Goal: Task Accomplishment & Management: Use online tool/utility

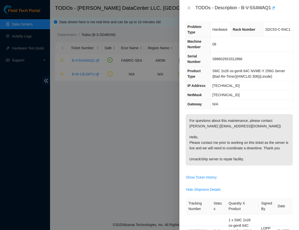
scroll to position [74, 0]
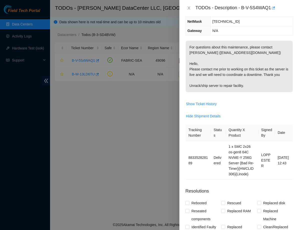
click at [129, 120] on div at bounding box center [149, 115] width 299 height 230
click at [186, 8] on button "Close" at bounding box center [188, 8] width 7 height 5
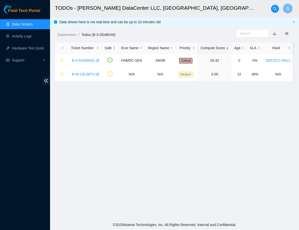
click at [116, 122] on main "TODOs - [PERSON_NAME] DataCenter LLC, [GEOGRAPHIC_DATA], [GEOGRAPHIC_DATA] S Da…" at bounding box center [174, 110] width 249 height 220
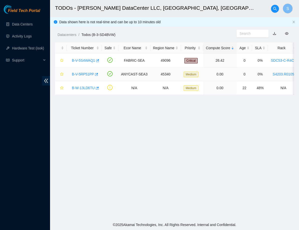
click at [86, 75] on link "B-V-5RP51PP" at bounding box center [83, 74] width 22 height 4
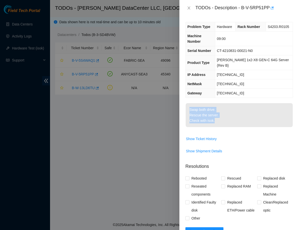
drag, startPoint x: 189, startPoint y: 98, endPoint x: 220, endPoint y: 112, distance: 34.6
click at [220, 112] on p "Swap both drive. Rescue the server. Check with isok." at bounding box center [239, 115] width 107 height 24
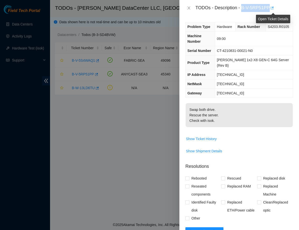
drag, startPoint x: 243, startPoint y: 7, endPoint x: 272, endPoint y: 7, distance: 28.8
click at [272, 7] on div "TODOs - Description - B-V-5RP51PP" at bounding box center [244, 8] width 98 height 8
copy div "B-V-5RP51PP"
click at [191, 149] on span "Show Shipment Details" at bounding box center [204, 152] width 36 height 6
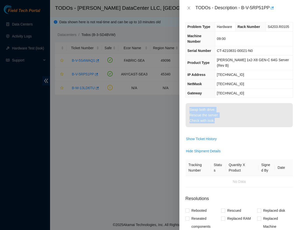
drag, startPoint x: 188, startPoint y: 99, endPoint x: 219, endPoint y: 108, distance: 32.6
click at [219, 108] on p "Swap both drive. Rescue the server. Check with isok." at bounding box center [239, 115] width 107 height 24
click at [219, 114] on p "Swap both drive. Rescue the server. Check with isok." at bounding box center [239, 115] width 107 height 24
